Goal: Browse casually

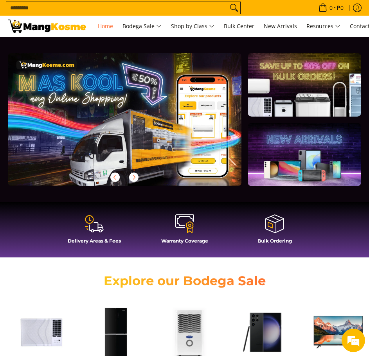
click at [123, 9] on input "Search..." at bounding box center [117, 8] width 222 height 12
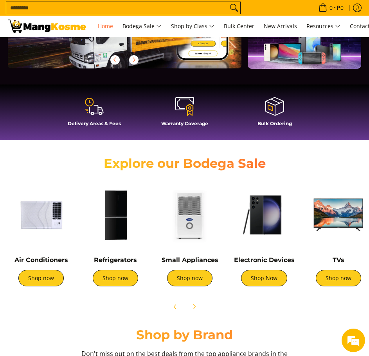
click at [116, 213] on img at bounding box center [115, 215] width 67 height 67
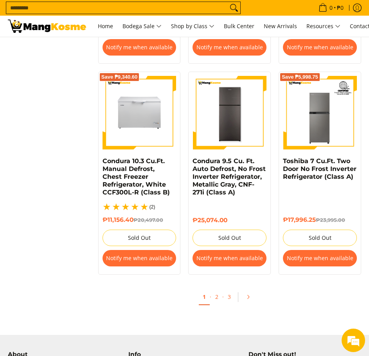
scroll to position [1527, 0]
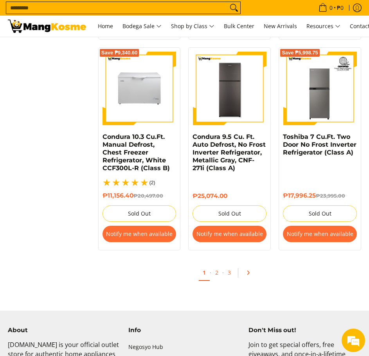
click at [246, 274] on icon "Pagination" at bounding box center [247, 272] width 5 height 5
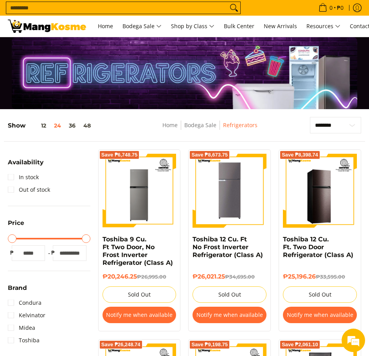
click at [103, 5] on input "Search..." at bounding box center [117, 8] width 222 height 12
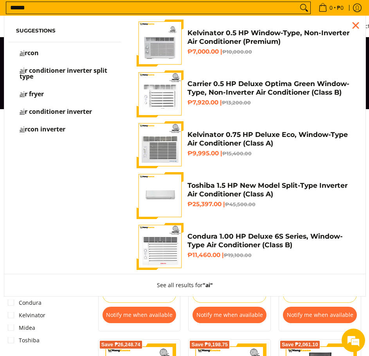
type input "******"
click at [298, 2] on button "Search" at bounding box center [304, 8] width 13 height 12
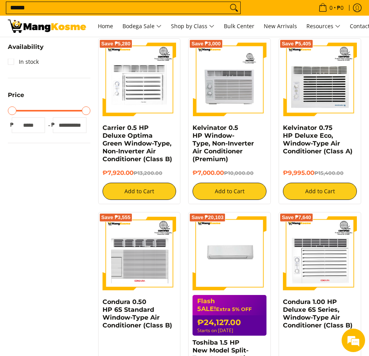
scroll to position [157, 0]
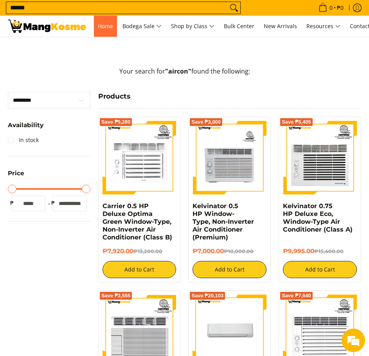
click at [110, 32] on link "Home" at bounding box center [105, 26] width 23 height 21
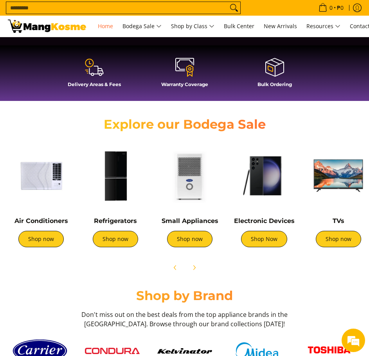
click at [347, 185] on img at bounding box center [338, 176] width 67 height 67
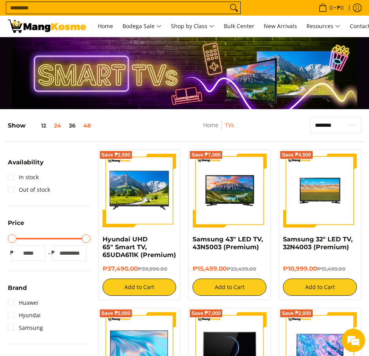
click at [85, 125] on button "48" at bounding box center [86, 126] width 15 height 6
click at [100, 21] on link "Home" at bounding box center [105, 26] width 23 height 21
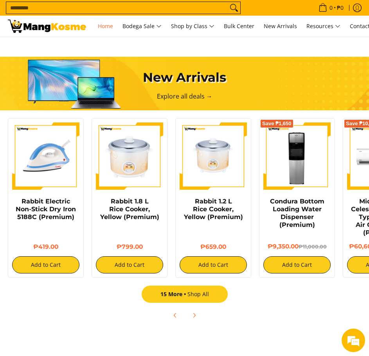
scroll to position [0, 234]
click at [190, 296] on link "15 More Shop All" at bounding box center [185, 294] width 86 height 17
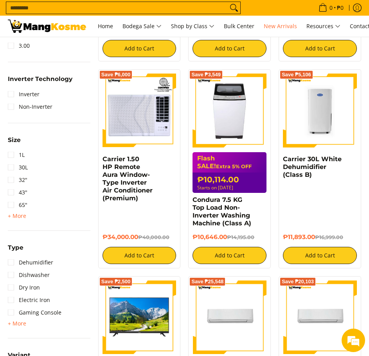
scroll to position [548, 0]
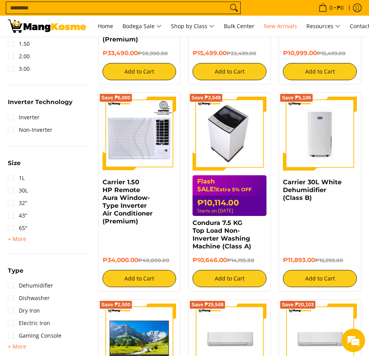
click at [222, 162] on img at bounding box center [229, 134] width 65 height 74
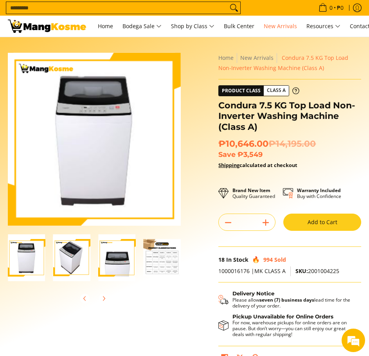
click at [74, 263] on img "Condura 7.5 KG Top Load Non-Inverter Washing Machine (Class A)-2" at bounding box center [72, 257] width 38 height 47
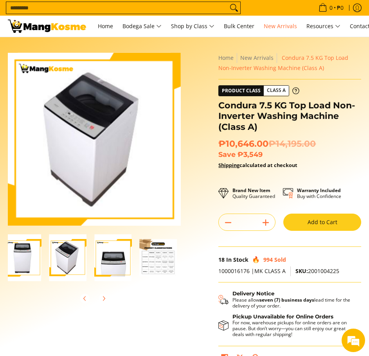
click at [50, 263] on img "Condura 7.5 KG Top Load Non-Inverter Washing Machine (Class A)-2" at bounding box center [68, 257] width 38 height 47
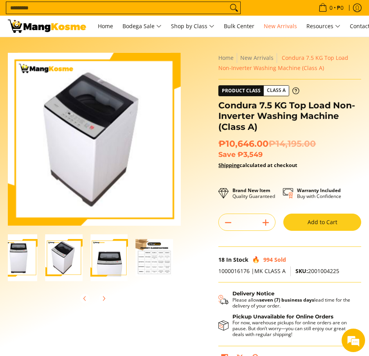
scroll to position [0, 14]
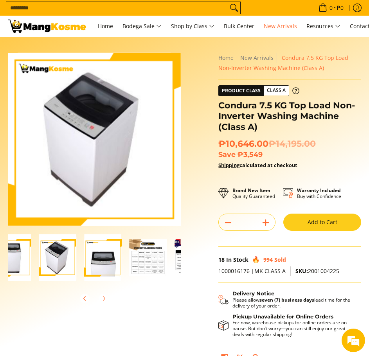
click at [31, 264] on div at bounding box center [12, 258] width 45 height 47
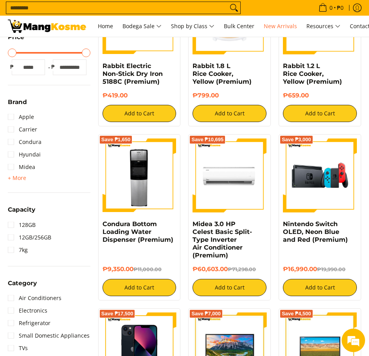
scroll to position [78, 0]
